Goal: Task Accomplishment & Management: Manage account settings

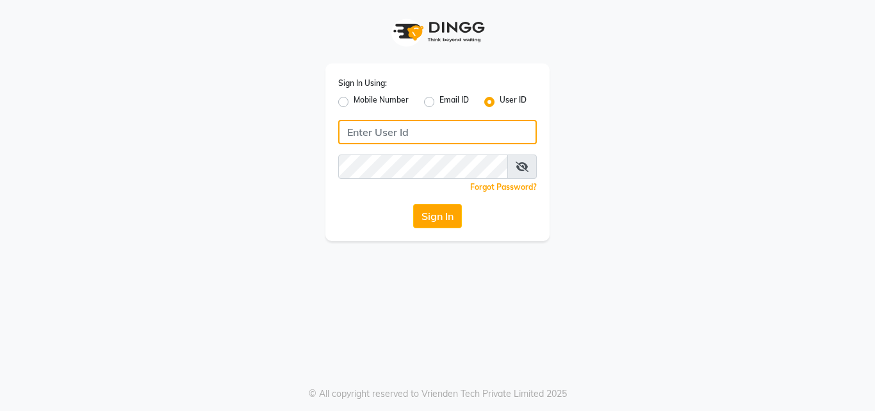
click at [399, 133] on input "Username" at bounding box center [437, 132] width 199 height 24
type input "siamspa"
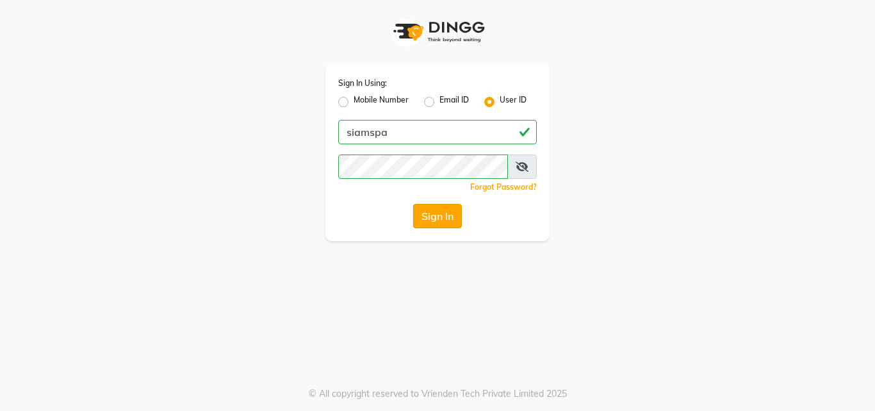
click at [442, 213] on button "Sign In" at bounding box center [437, 216] width 49 height 24
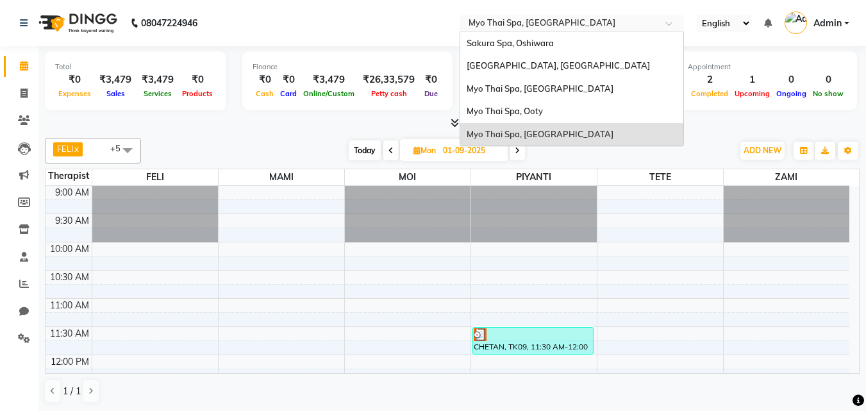
click at [556, 131] on span "Myo Thai Spa, [GEOGRAPHIC_DATA]" at bounding box center [540, 134] width 147 height 10
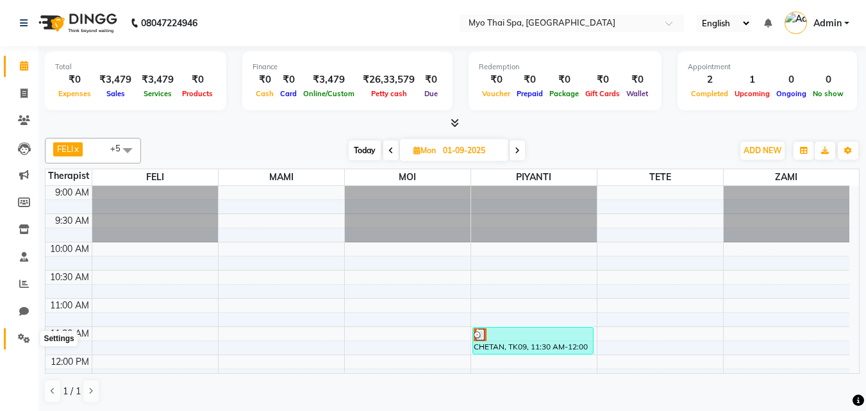
click at [26, 340] on icon at bounding box center [24, 338] width 12 height 10
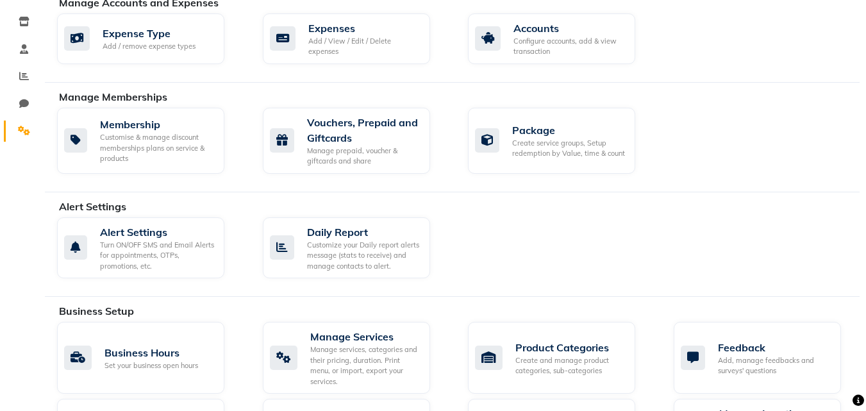
scroll to position [256, 0]
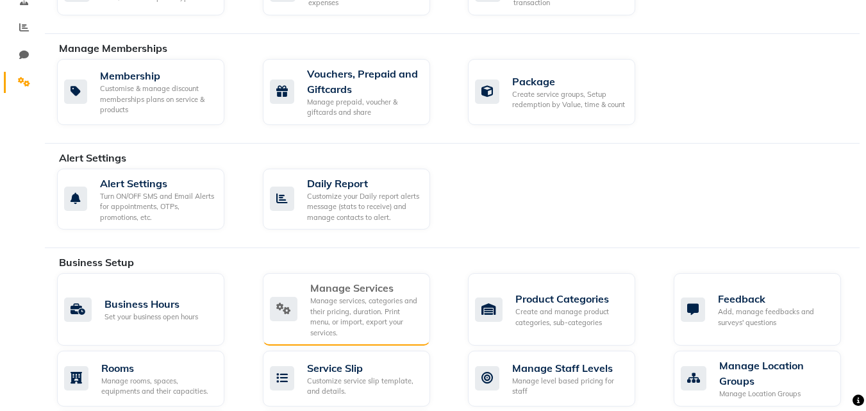
click at [369, 309] on div "Manage services, categories and their pricing, duration. Print menu, or import,…" at bounding box center [365, 316] width 110 height 42
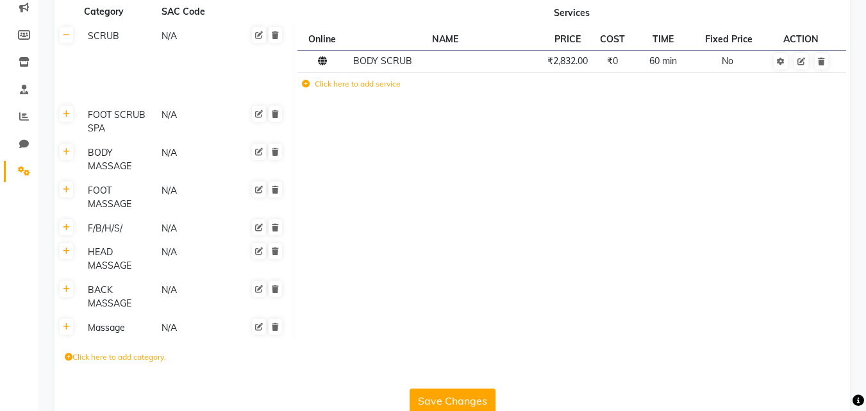
scroll to position [129, 0]
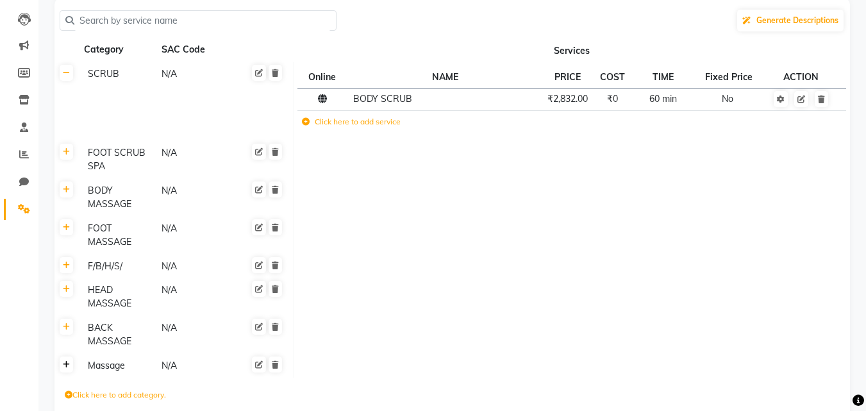
click at [67, 365] on icon at bounding box center [66, 365] width 7 height 8
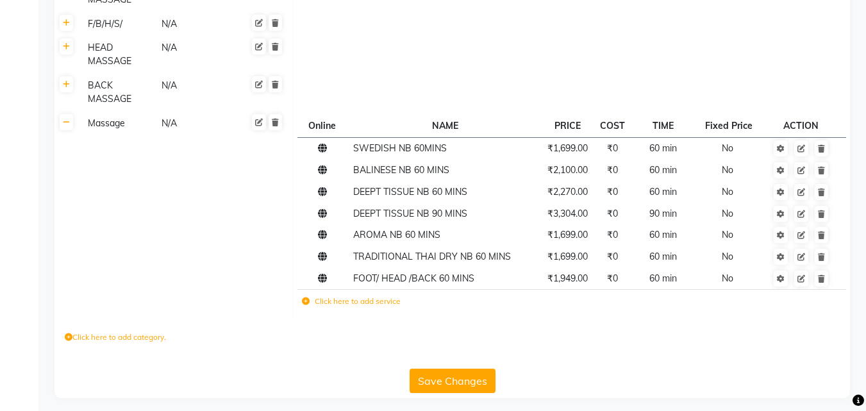
scroll to position [378, 0]
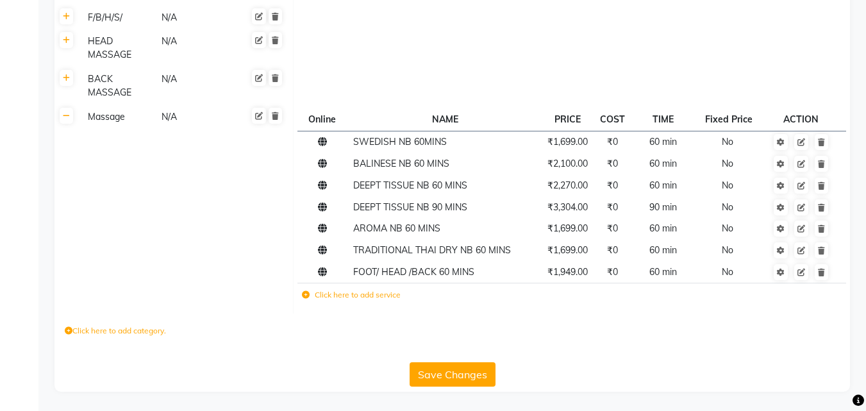
click at [363, 297] on label "Click here to add service" at bounding box center [351, 295] width 99 height 12
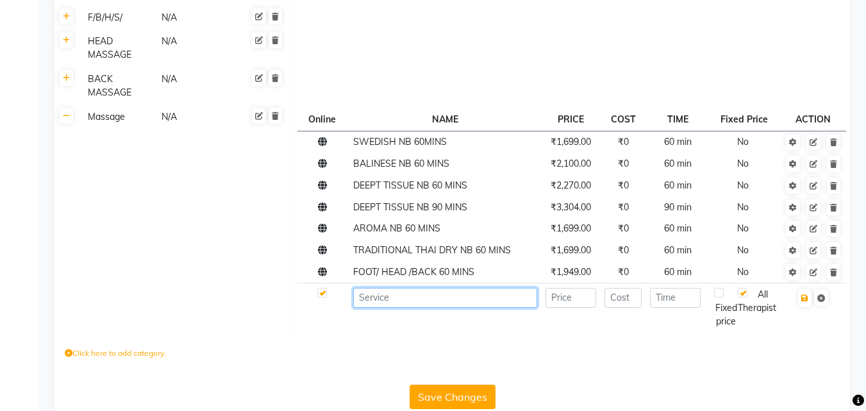
click at [383, 306] on input at bounding box center [445, 298] width 184 height 20
type input "a"
type input "ADD ON SCRUB 30MIN"
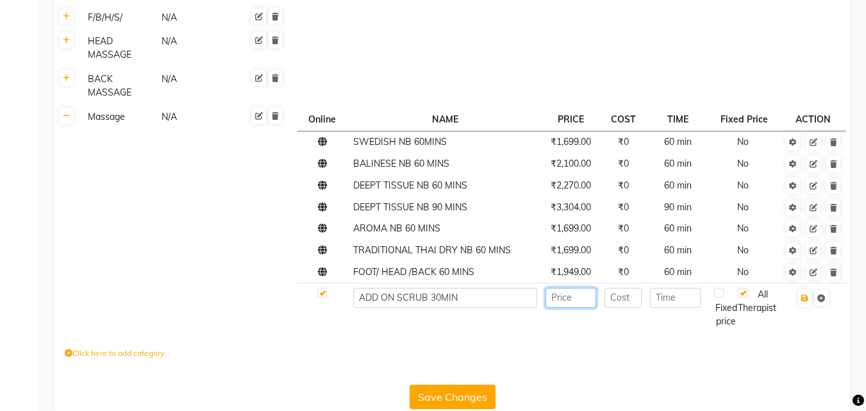
click at [576, 294] on input "number" at bounding box center [570, 298] width 51 height 20
type input "699"
click at [627, 304] on input "number" at bounding box center [623, 298] width 38 height 20
type input "0"
click at [691, 301] on input "number" at bounding box center [675, 298] width 51 height 20
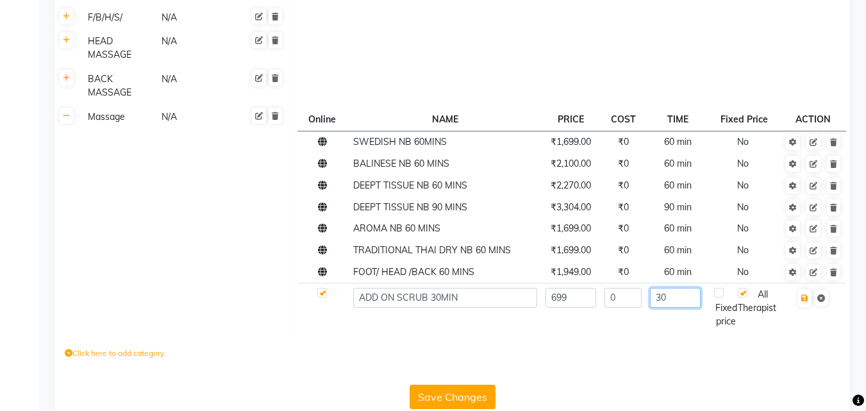
type input "30"
click at [587, 303] on input "699" at bounding box center [570, 298] width 51 height 20
click at [667, 325] on td "30" at bounding box center [678, 307] width 64 height 49
click at [804, 299] on icon "button" at bounding box center [804, 298] width 7 height 8
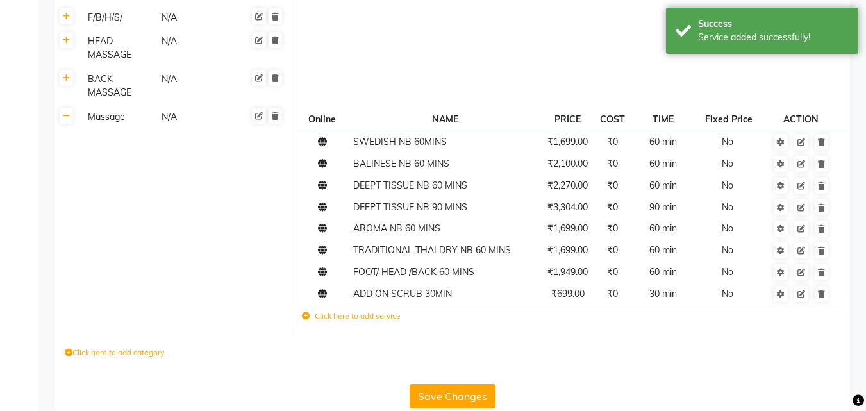
click at [454, 395] on button "Save Changes" at bounding box center [453, 396] width 86 height 24
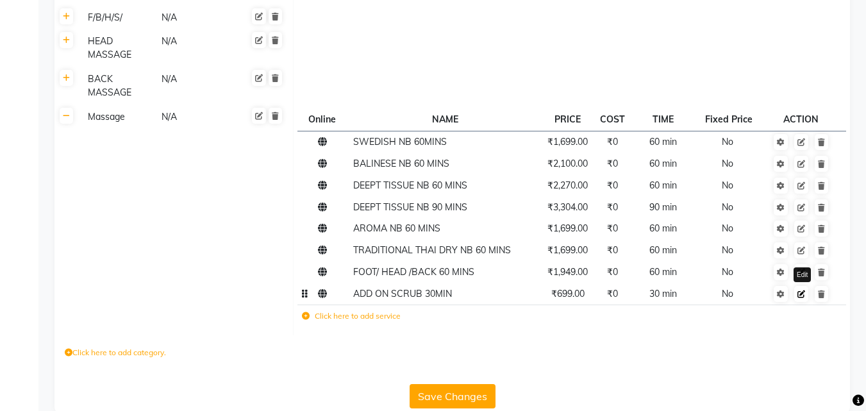
click at [803, 296] on icon at bounding box center [801, 294] width 8 height 8
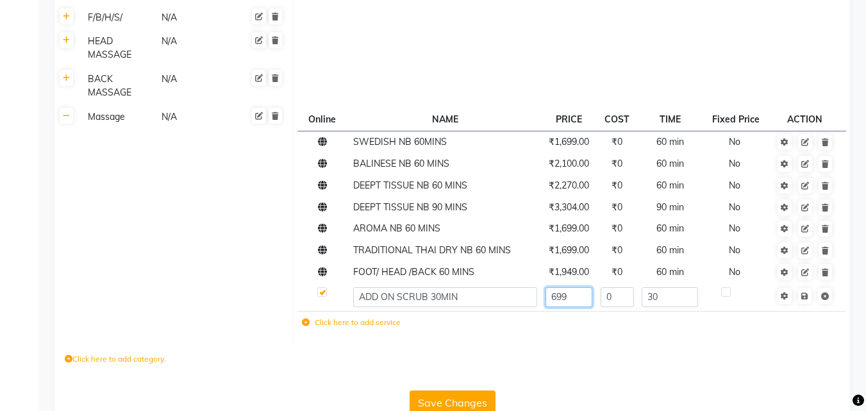
click at [576, 301] on input "699" at bounding box center [568, 297] width 47 height 20
type input "6"
type input "825"
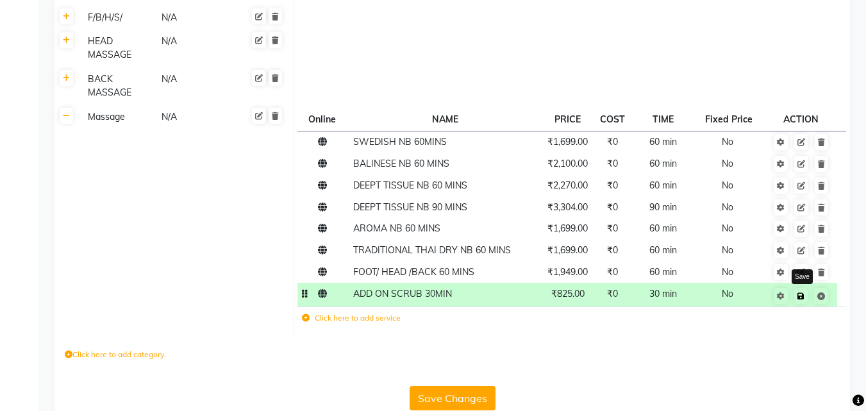
click at [804, 298] on icon at bounding box center [800, 296] width 7 height 8
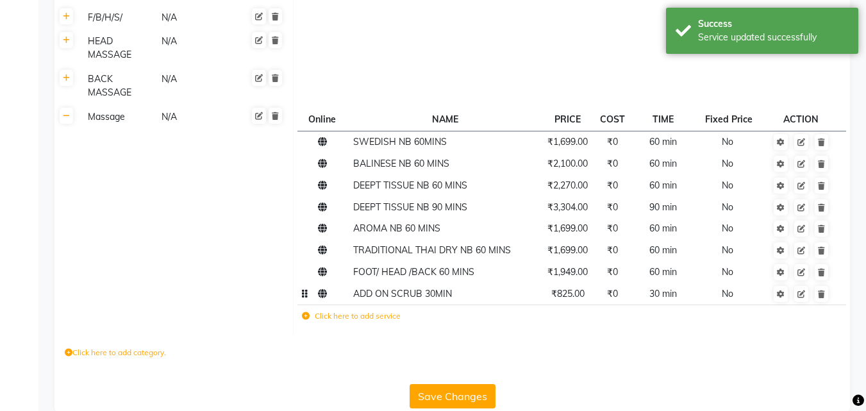
click at [452, 399] on button "Save Changes" at bounding box center [453, 396] width 86 height 24
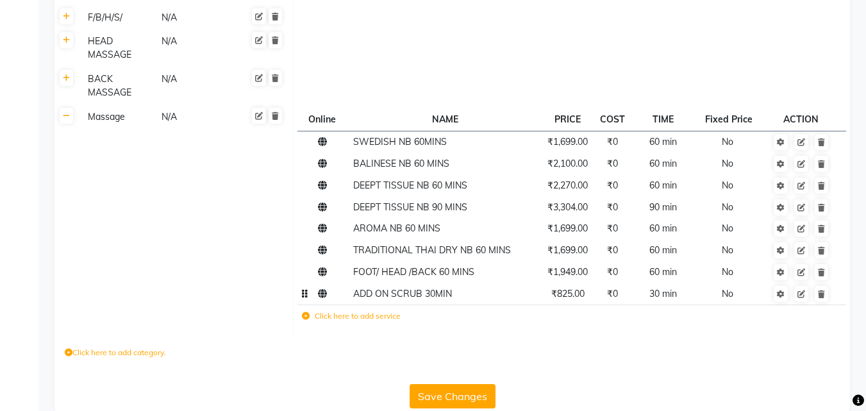
click at [453, 395] on button "Save Changes" at bounding box center [453, 396] width 86 height 24
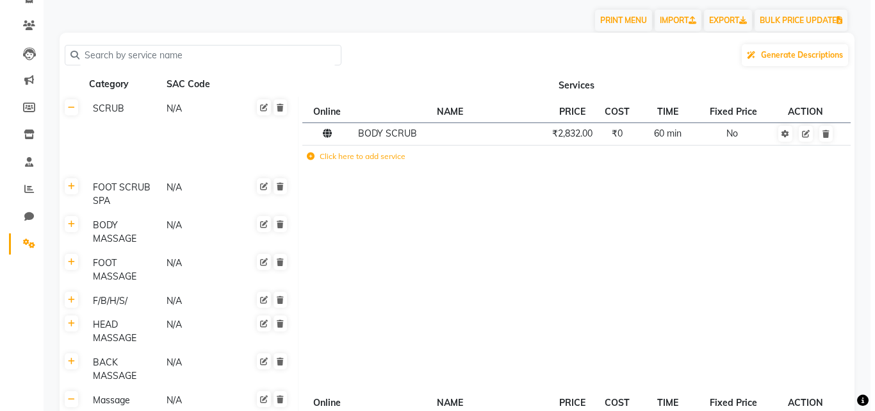
scroll to position [0, 0]
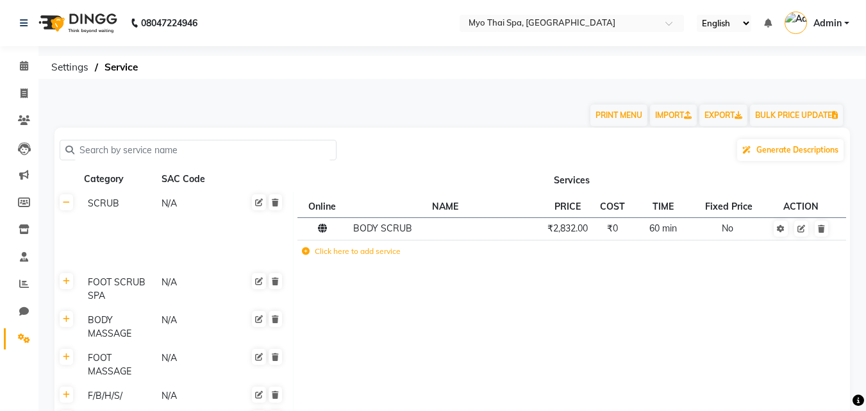
click at [844, 23] on link "Admin" at bounding box center [816, 23] width 65 height 21
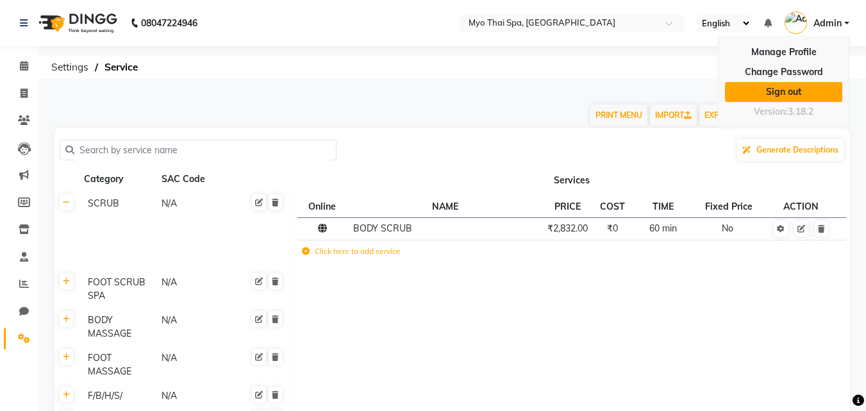
click at [794, 90] on link "Sign out" at bounding box center [783, 92] width 117 height 20
